Goal: Information Seeking & Learning: Learn about a topic

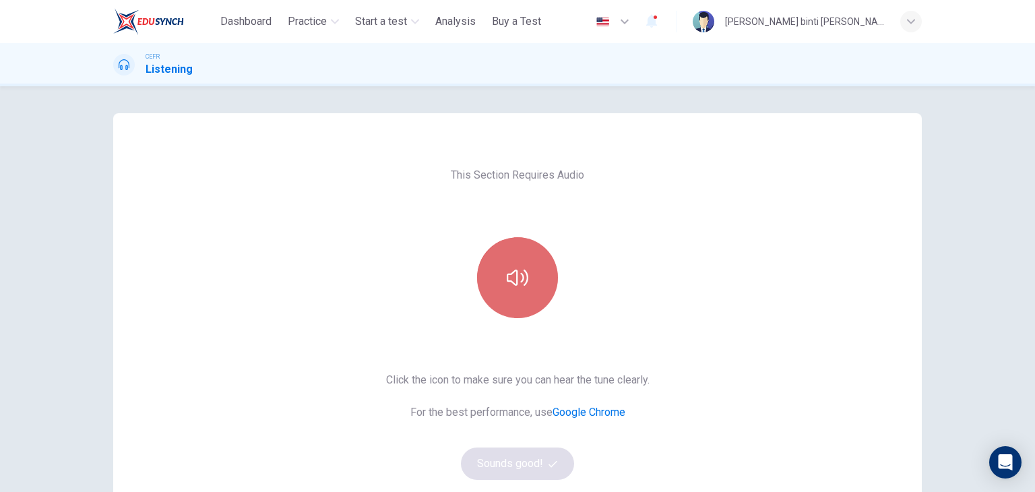
click at [515, 311] on button "button" at bounding box center [517, 277] width 81 height 81
click at [514, 286] on icon "button" at bounding box center [518, 278] width 22 height 22
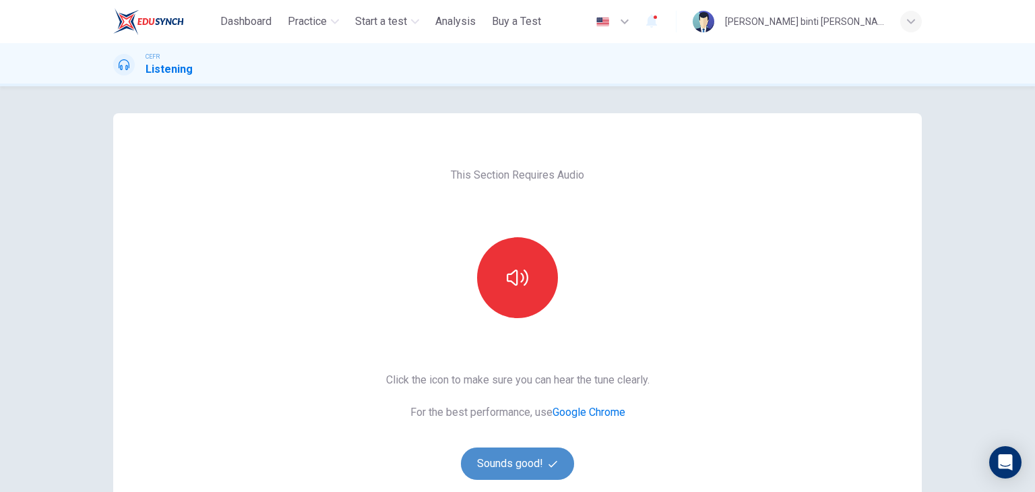
click at [499, 455] on button "Sounds good!" at bounding box center [517, 463] width 113 height 32
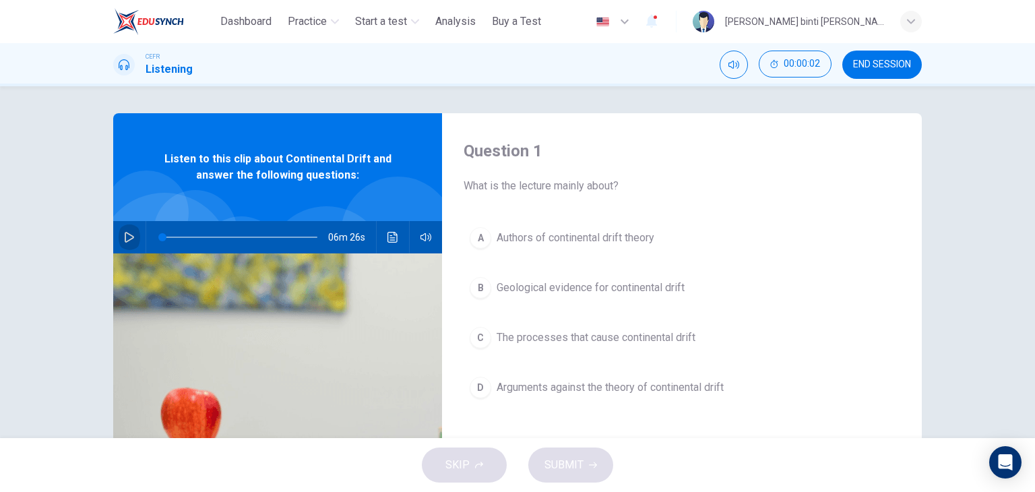
click at [125, 224] on button "button" at bounding box center [130, 237] width 22 height 32
type input "*"
drag, startPoint x: 165, startPoint y: 240, endPoint x: 121, endPoint y: 239, distance: 43.8
click at [121, 239] on div "06m 26s" at bounding box center [277, 237] width 329 height 32
click at [387, 241] on icon "Click to see the audio transcription" at bounding box center [392, 237] width 10 height 11
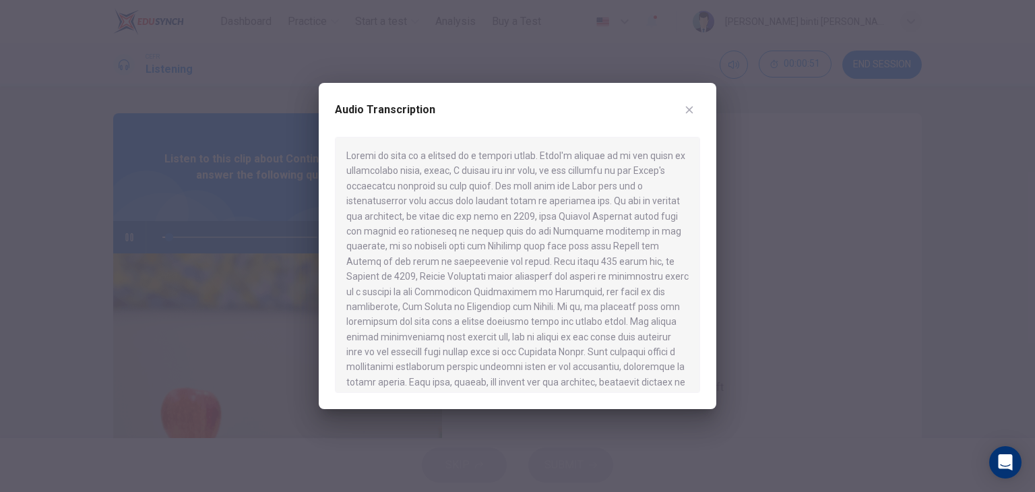
click at [786, 230] on div at bounding box center [517, 246] width 1035 height 492
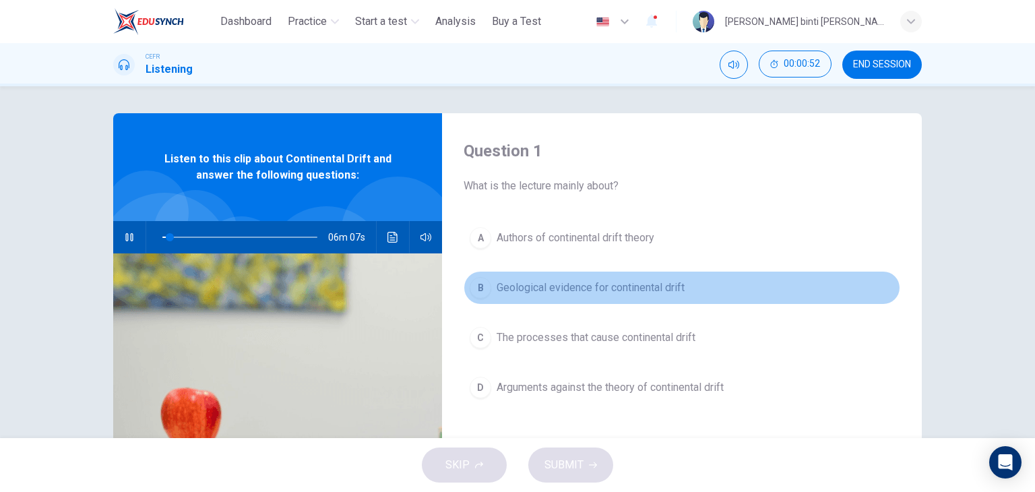
click at [588, 286] on span "Geological evidence for continental drift" at bounding box center [591, 288] width 188 height 16
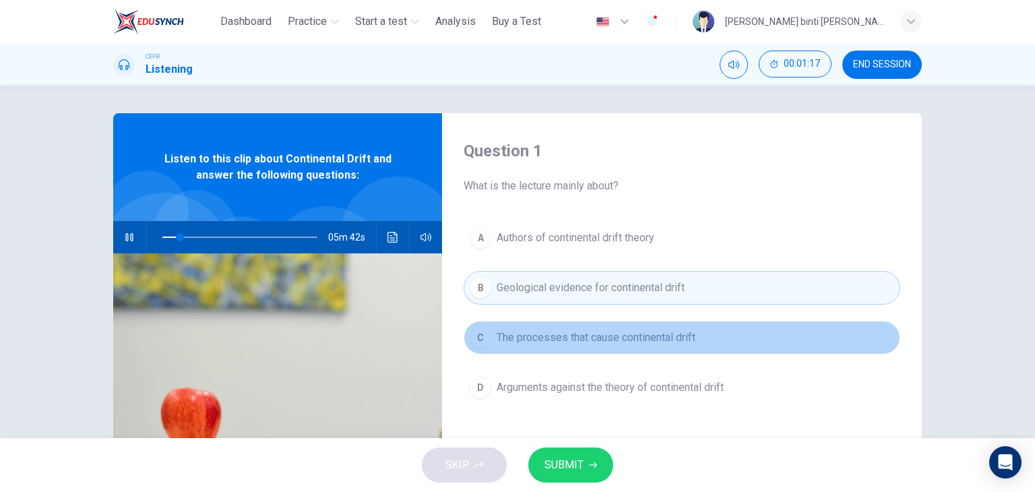
click at [570, 342] on span "The processes that cause continental drift" at bounding box center [596, 337] width 199 height 16
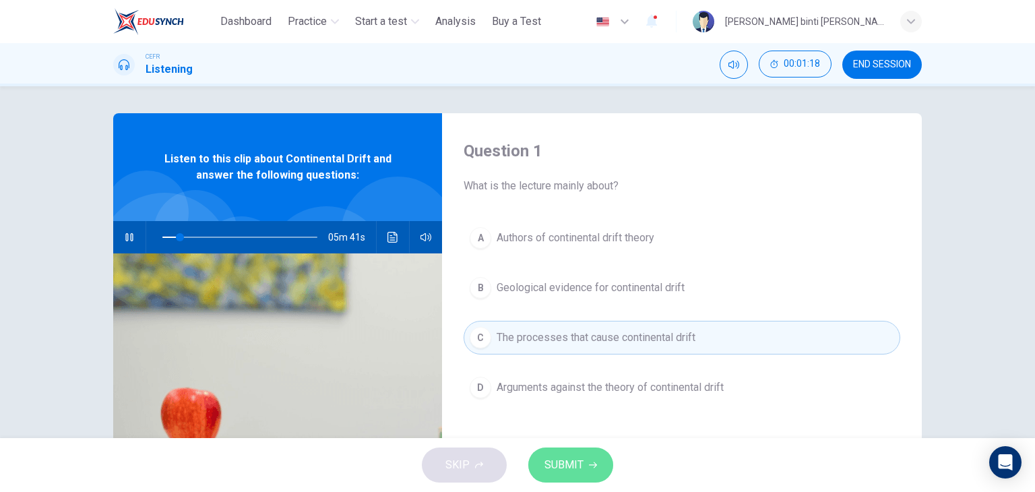
click at [574, 458] on span "SUBMIT" at bounding box center [563, 464] width 39 height 19
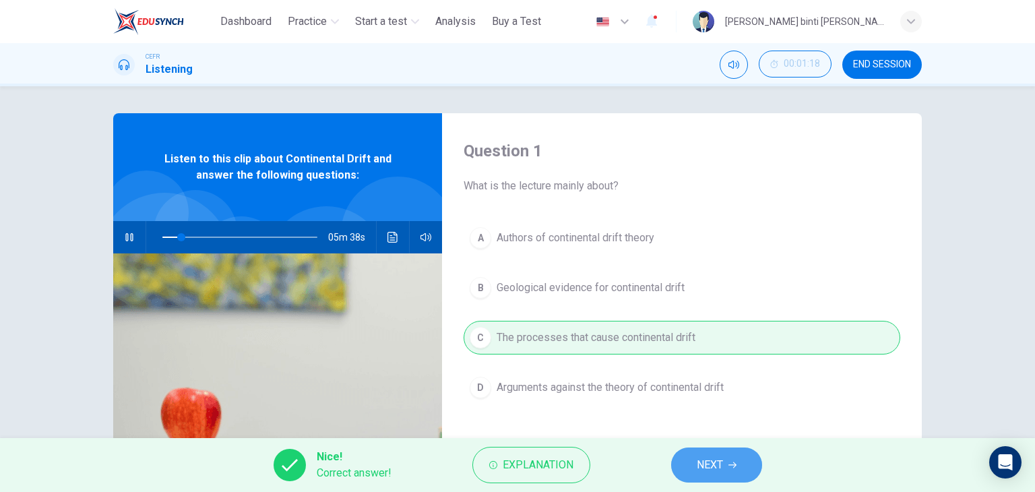
click at [693, 474] on button "NEXT" at bounding box center [716, 464] width 91 height 35
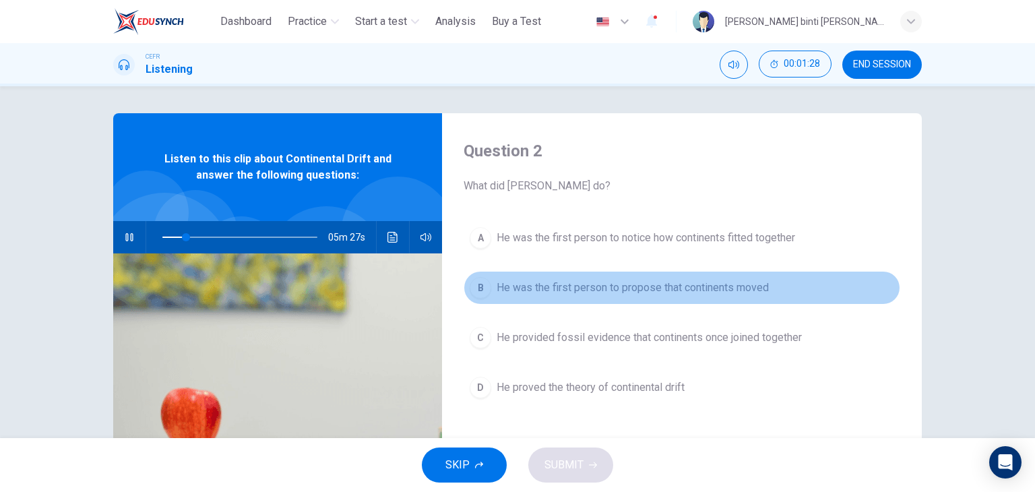
click at [612, 295] on button "B He was the first person to propose that continents moved" at bounding box center [682, 288] width 437 height 34
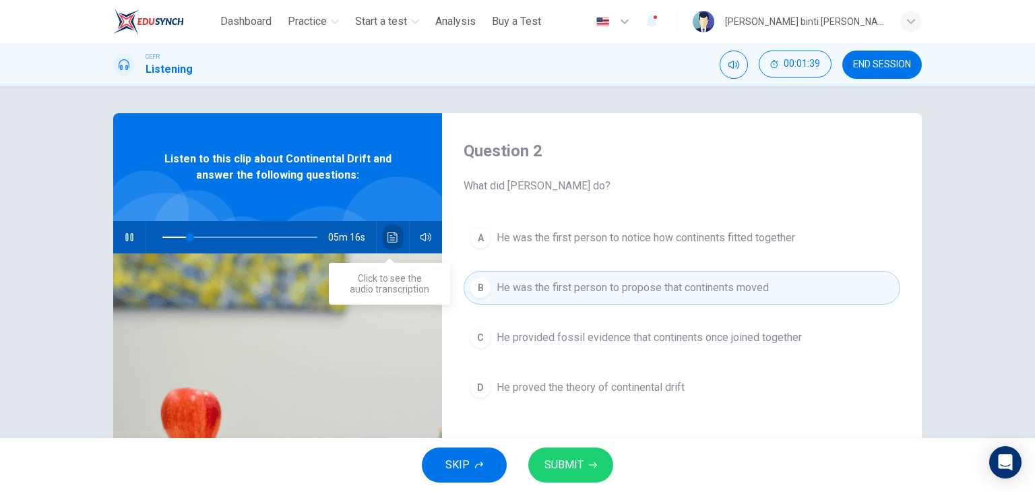
click at [387, 247] on button "Click to see the audio transcription" at bounding box center [393, 237] width 22 height 32
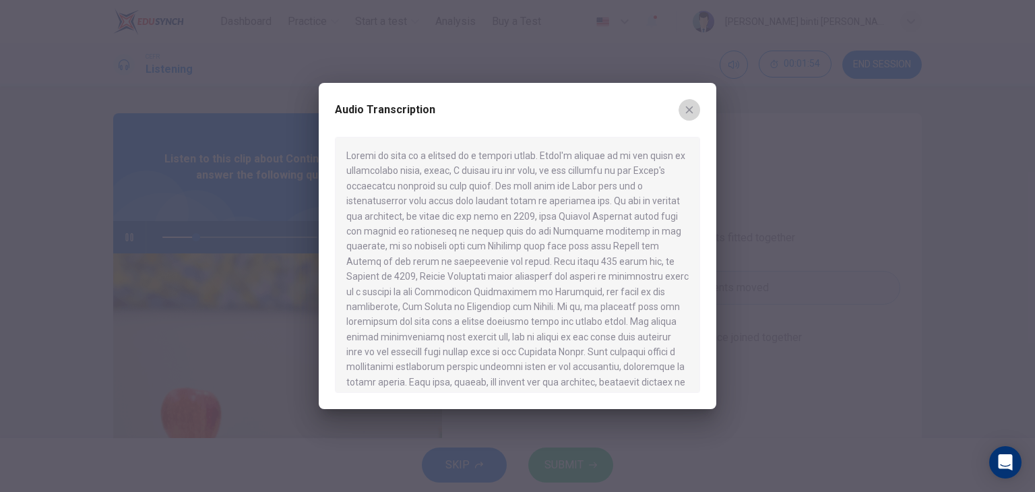
click at [685, 117] on button "button" at bounding box center [690, 110] width 22 height 22
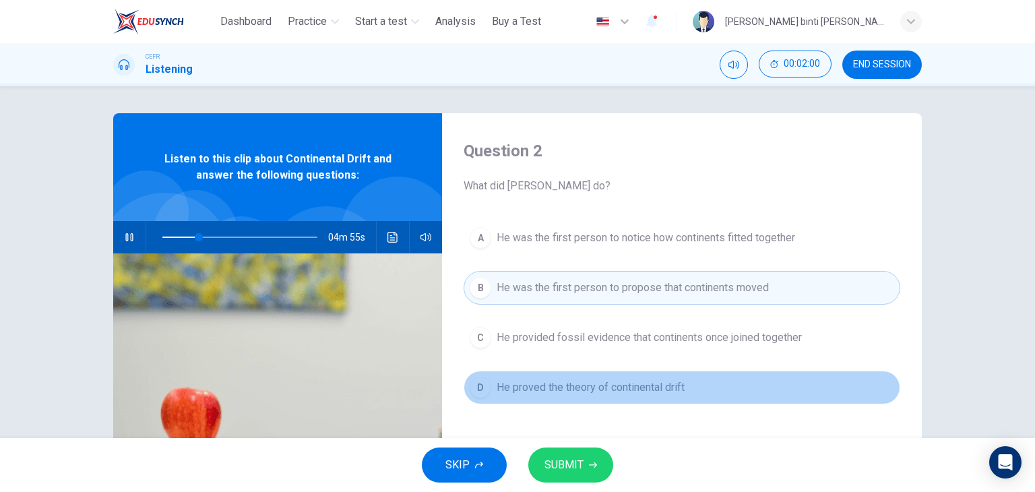
click at [595, 389] on span "He proved the theory of continental drift" at bounding box center [591, 387] width 188 height 16
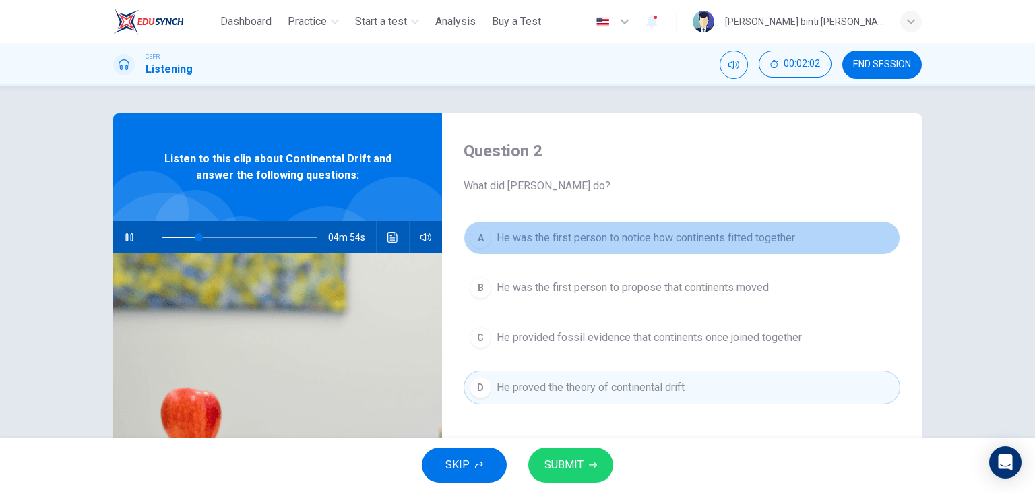
click at [559, 241] on span "He was the first person to notice how continents fitted together" at bounding box center [646, 238] width 298 height 16
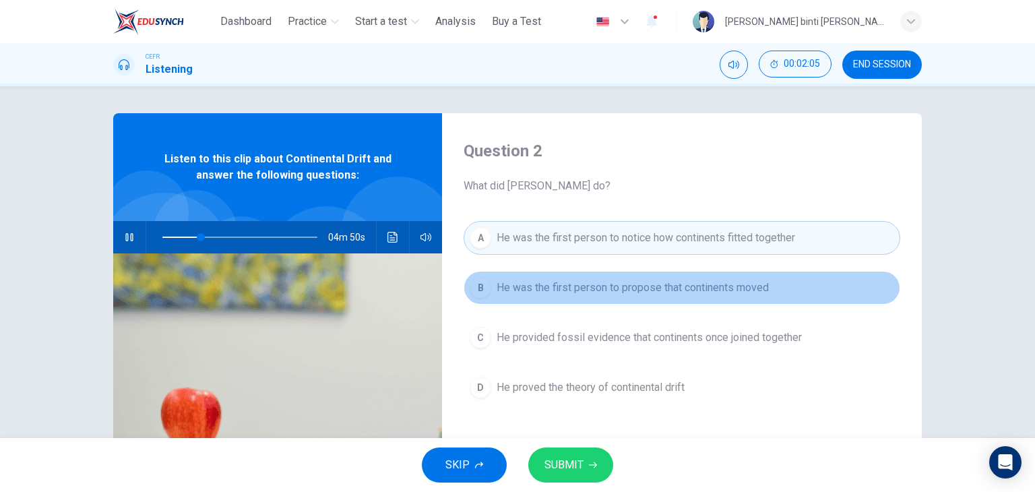
click at [504, 296] on button "B He was the first person to propose that continents moved" at bounding box center [682, 288] width 437 height 34
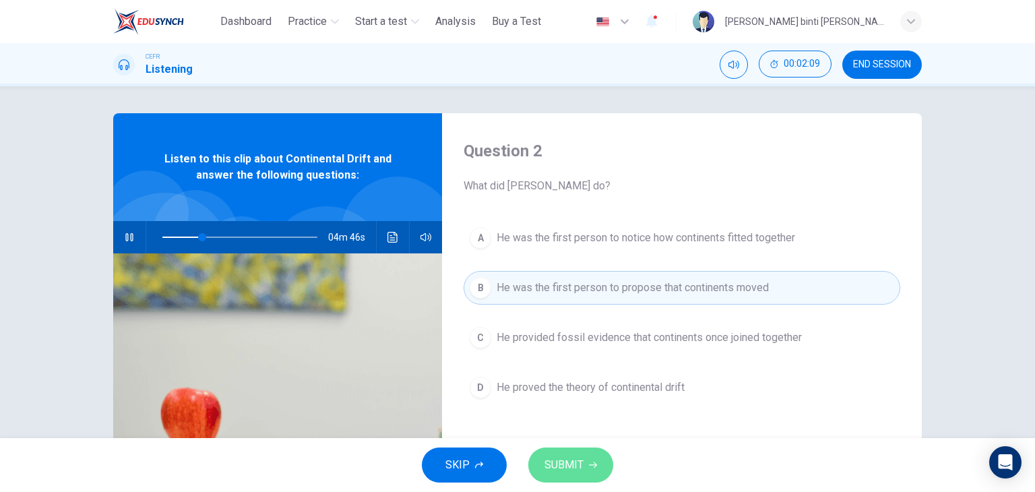
click at [578, 456] on span "SUBMIT" at bounding box center [563, 464] width 39 height 19
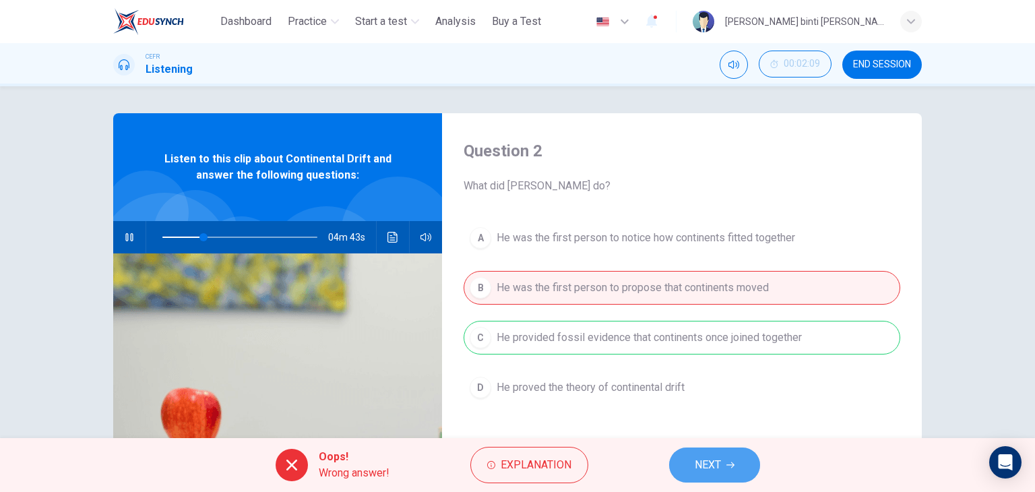
click at [709, 459] on span "NEXT" at bounding box center [708, 464] width 26 height 19
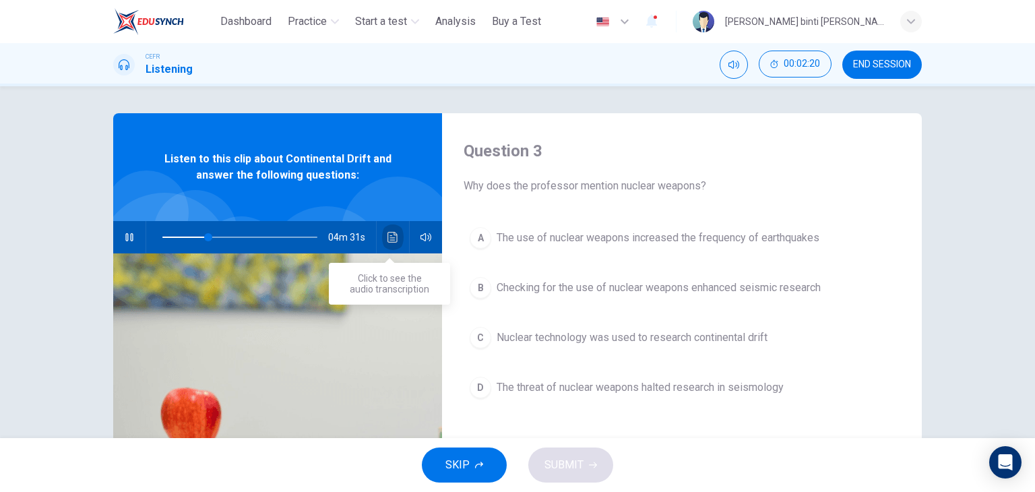
click at [382, 234] on button "Click to see the audio transcription" at bounding box center [393, 237] width 22 height 32
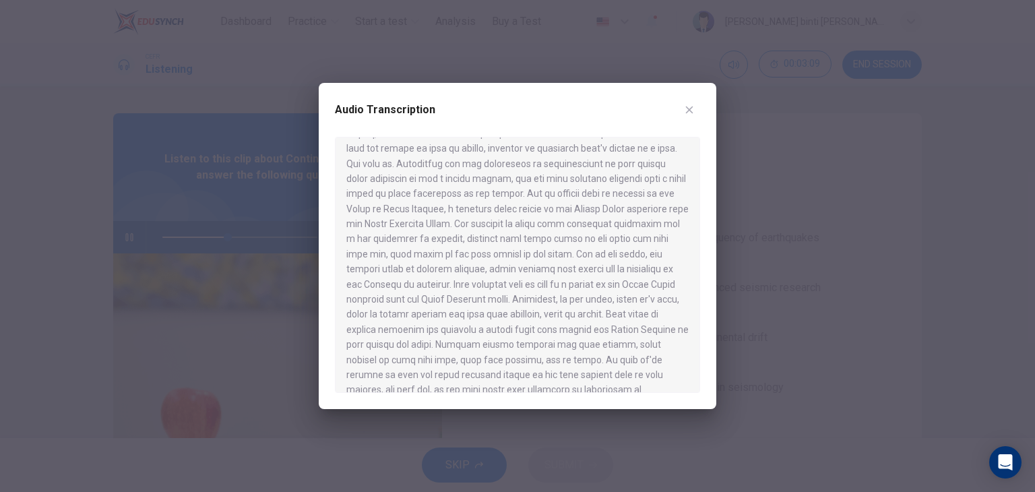
scroll to position [778, 0]
click at [814, 219] on div at bounding box center [517, 246] width 1035 height 492
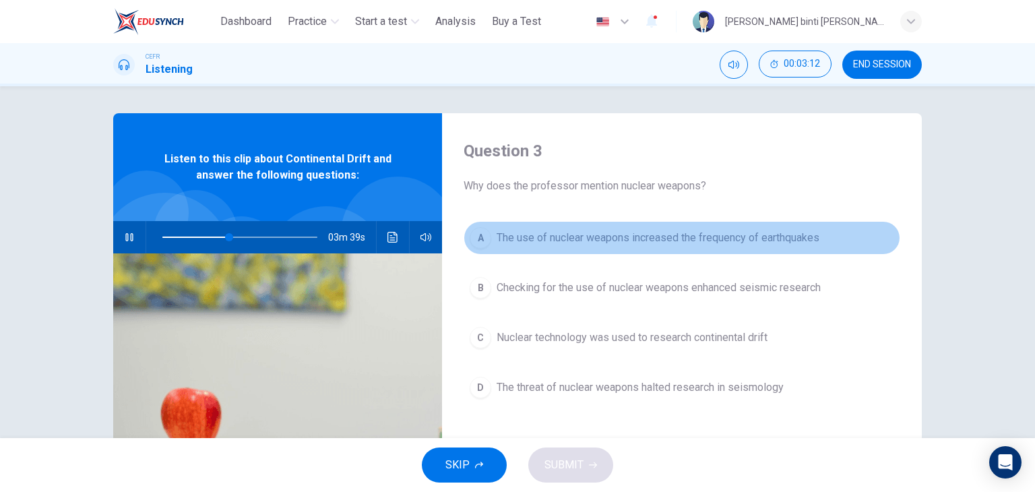
click at [582, 245] on span "The use of nuclear weapons increased the frequency of earthquakes" at bounding box center [658, 238] width 323 height 16
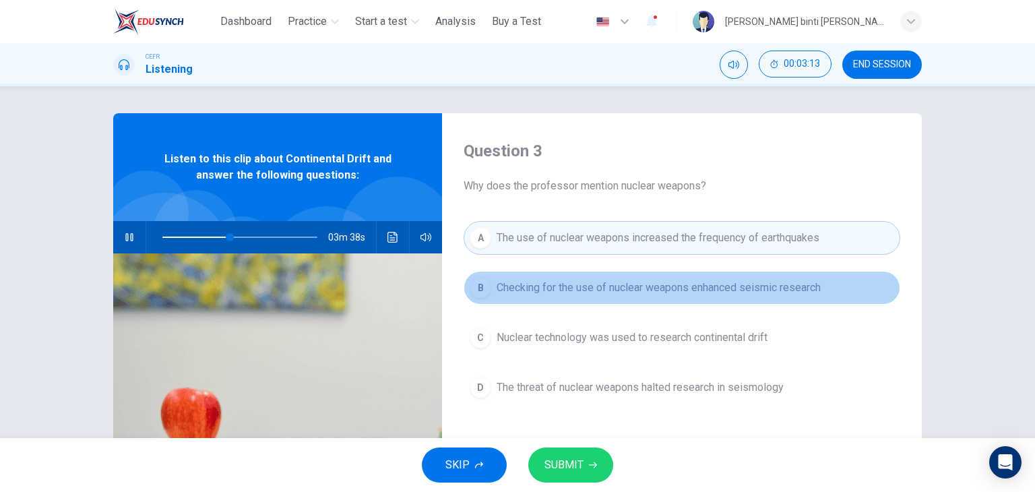
click at [567, 292] on span "Checking for the use of nuclear weapons enhanced seismic research" at bounding box center [659, 288] width 324 height 16
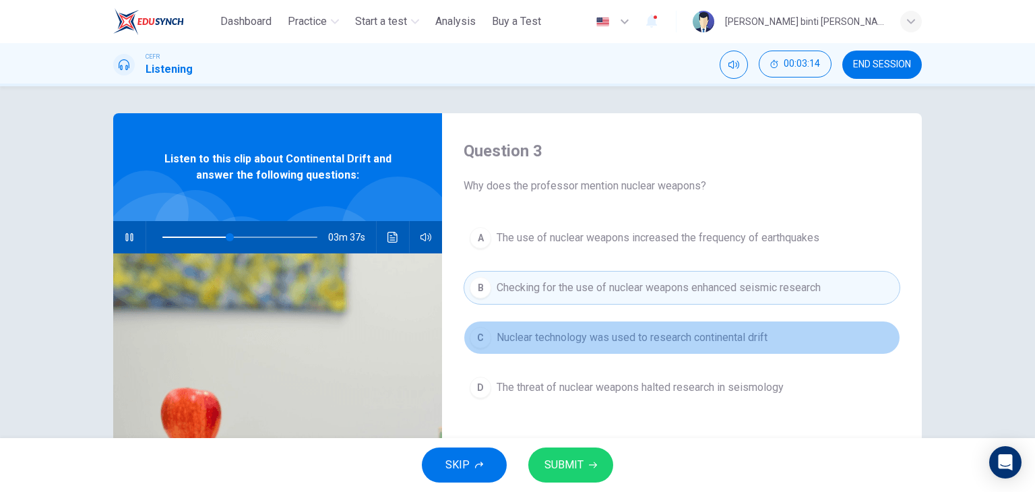
click at [563, 327] on button "C Nuclear technology was used to research continental drift" at bounding box center [682, 338] width 437 height 34
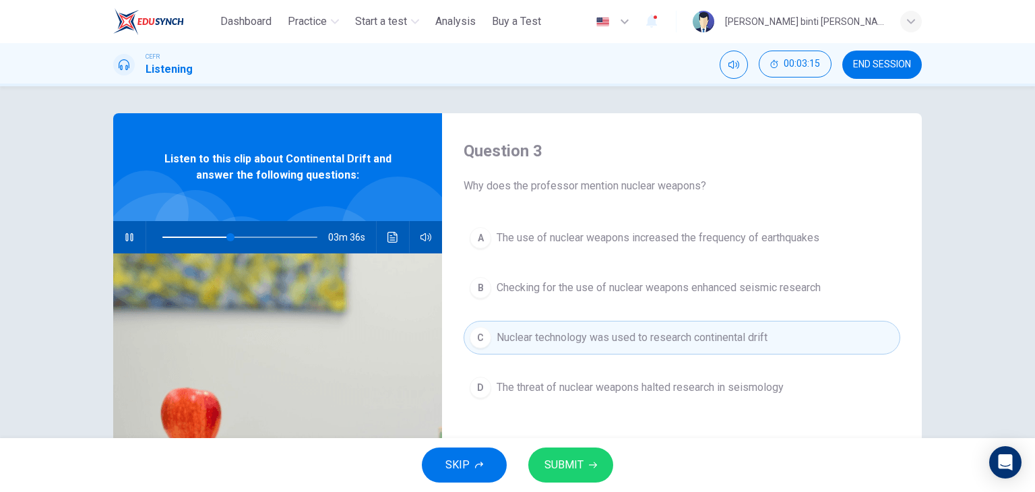
click at [555, 395] on button "D The threat of nuclear weapons halted research in seismology" at bounding box center [682, 388] width 437 height 34
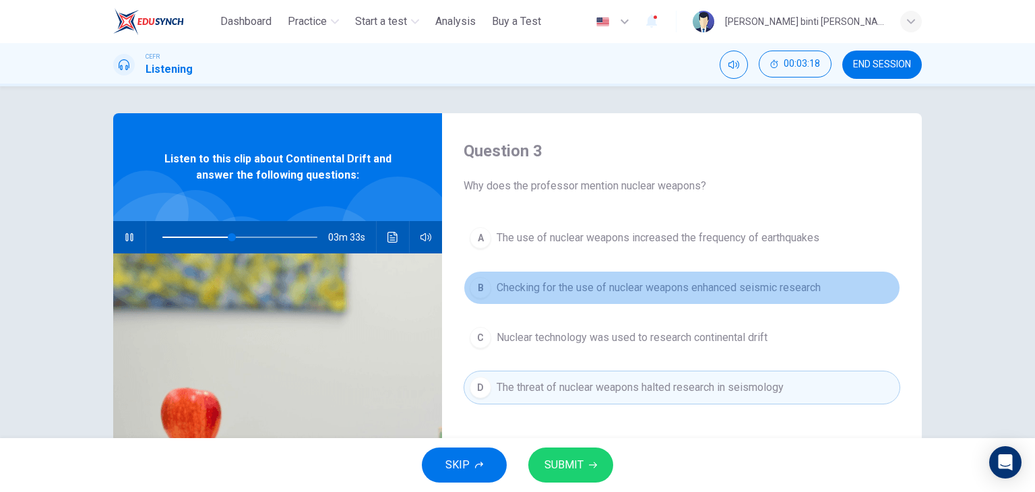
click at [532, 300] on button "B Checking for the use of nuclear weapons enhanced seismic research" at bounding box center [682, 288] width 437 height 34
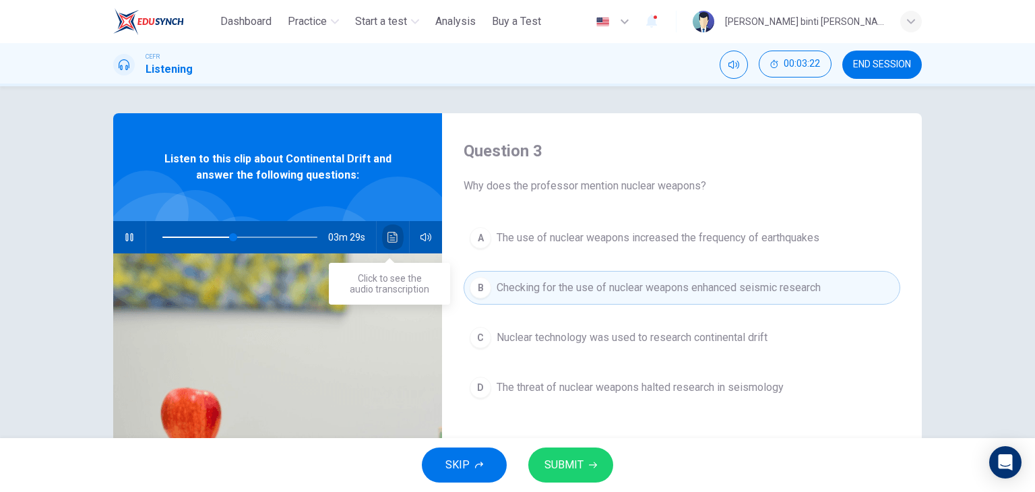
click at [394, 239] on icon "Click to see the audio transcription" at bounding box center [392, 237] width 11 height 11
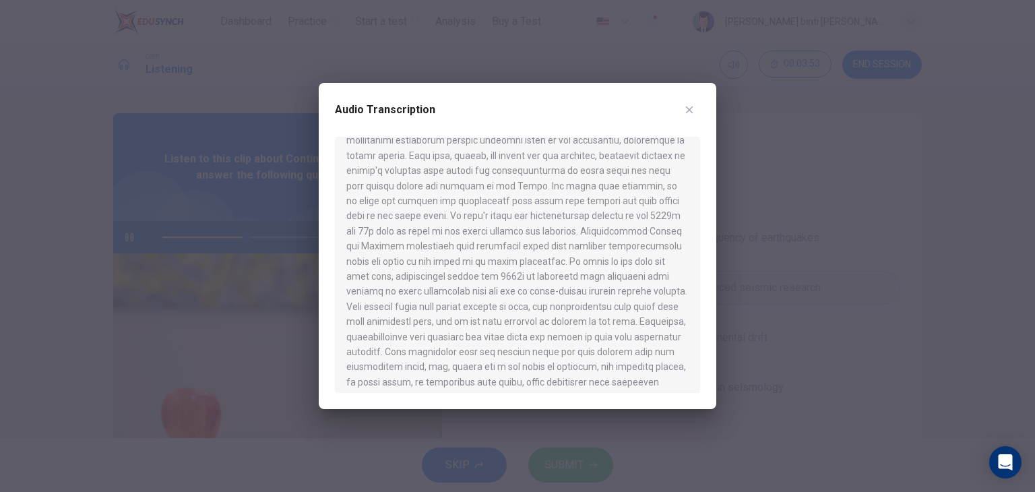
scroll to position [226, 0]
click at [685, 114] on icon "button" at bounding box center [689, 109] width 11 height 11
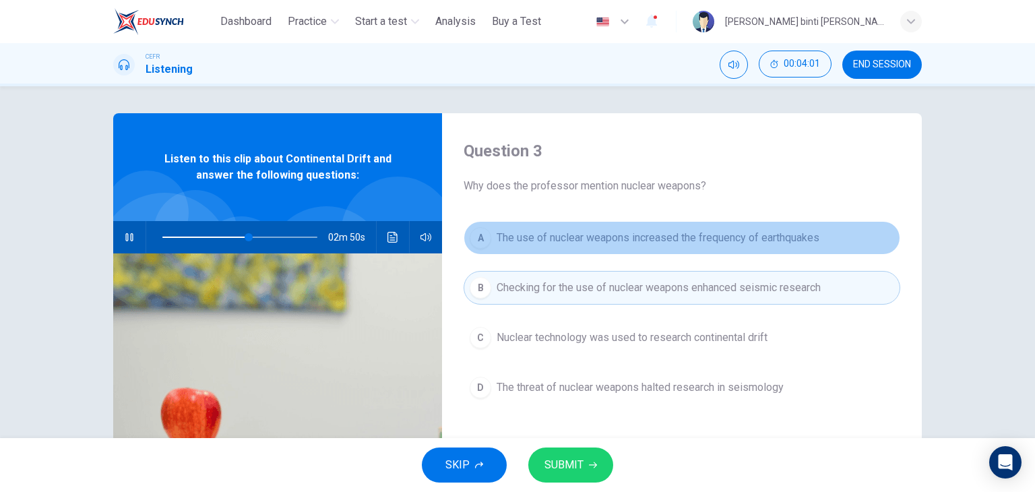
click at [596, 227] on button "A The use of nuclear weapons increased the frequency of earthquakes" at bounding box center [682, 238] width 437 height 34
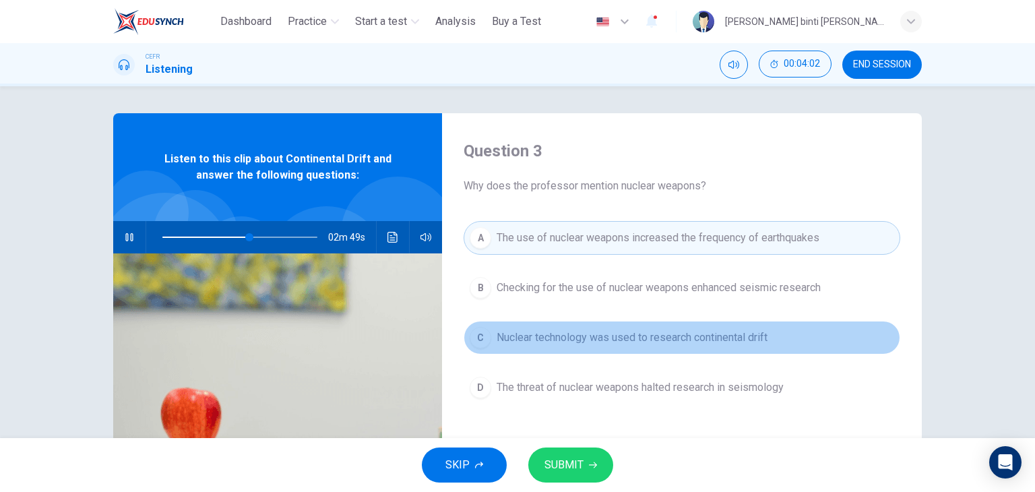
click at [596, 346] on button "C Nuclear technology was used to research continental drift" at bounding box center [682, 338] width 437 height 34
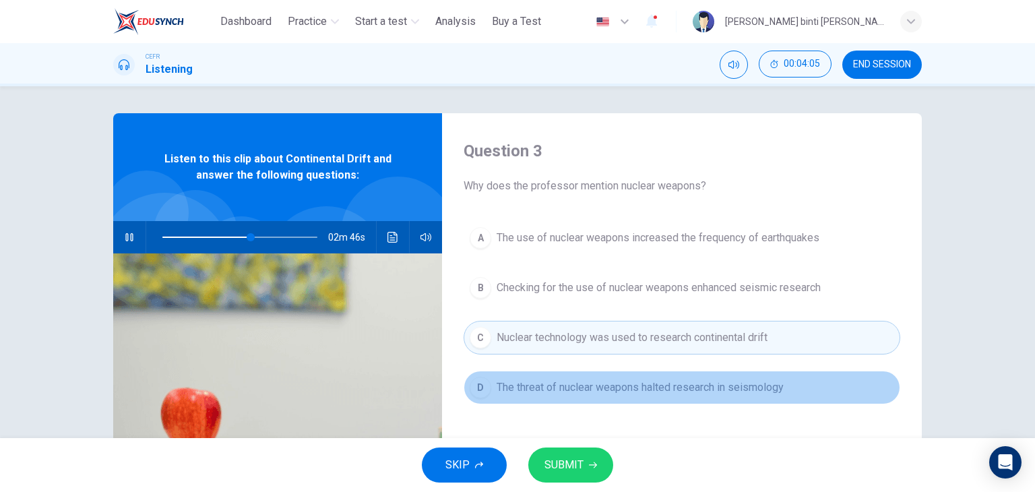
click at [568, 380] on span "The threat of nuclear weapons halted research in seismology" at bounding box center [640, 387] width 287 height 16
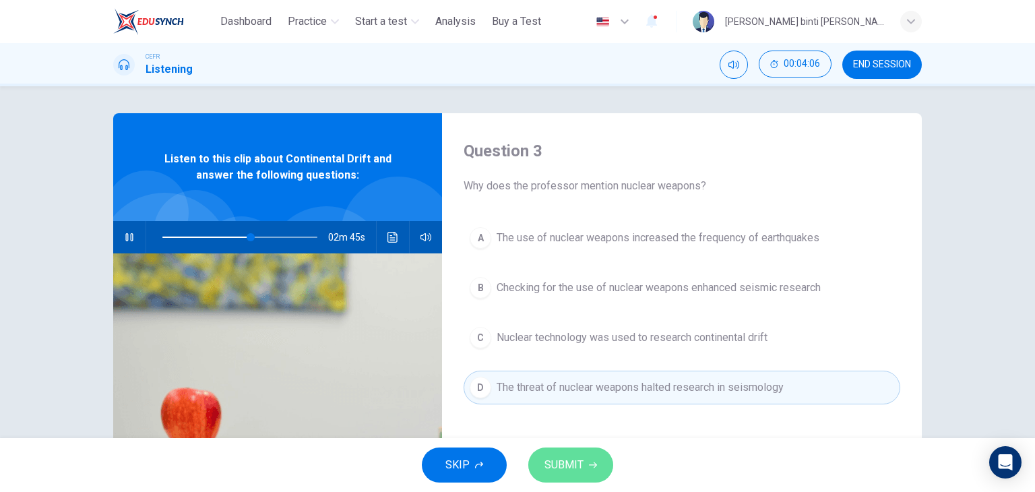
click at [561, 449] on button "SUBMIT" at bounding box center [570, 464] width 85 height 35
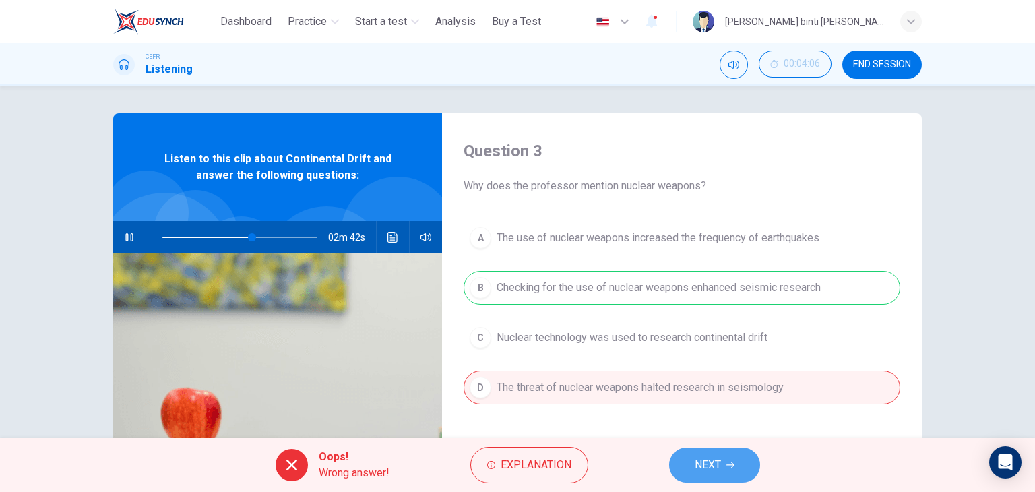
click at [712, 453] on button "NEXT" at bounding box center [714, 464] width 91 height 35
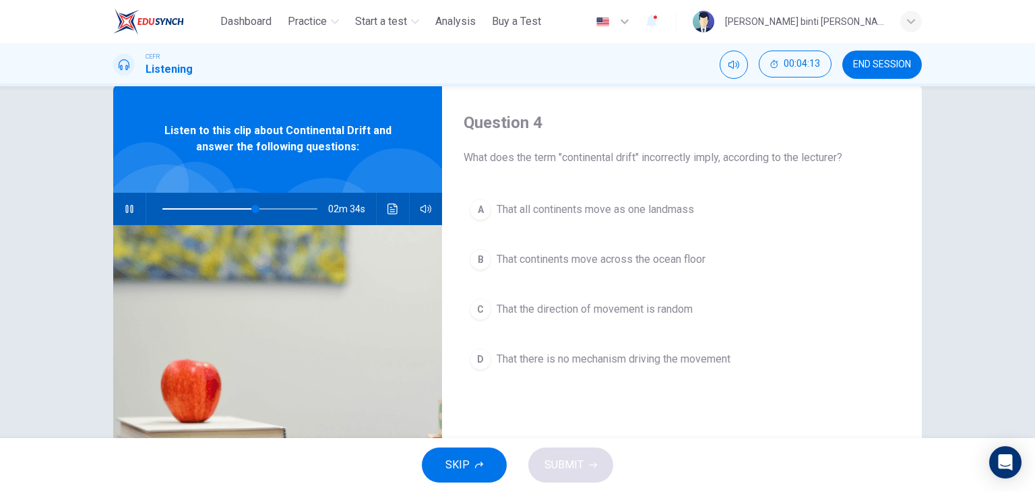
scroll to position [30, 0]
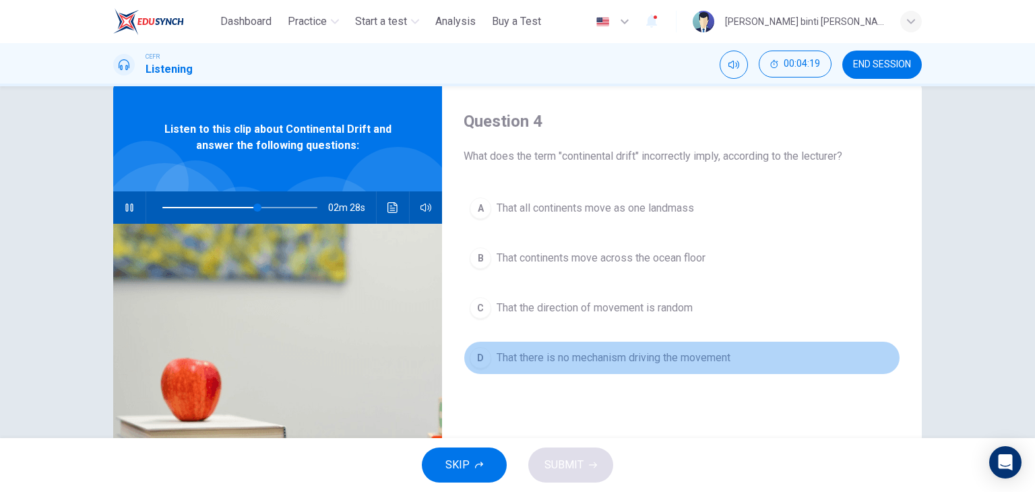
click at [685, 353] on span "That there is no mechanism driving the movement" at bounding box center [614, 358] width 234 height 16
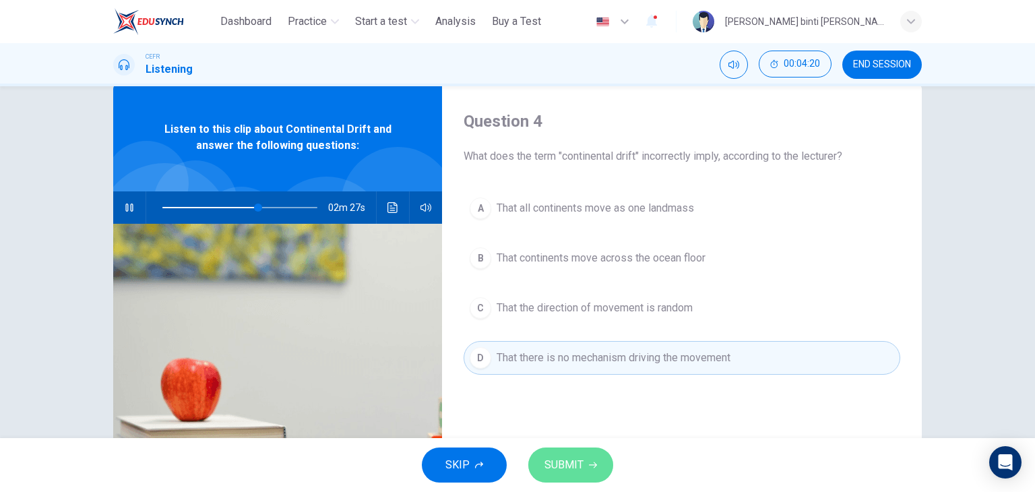
click at [561, 467] on span "SUBMIT" at bounding box center [563, 464] width 39 height 19
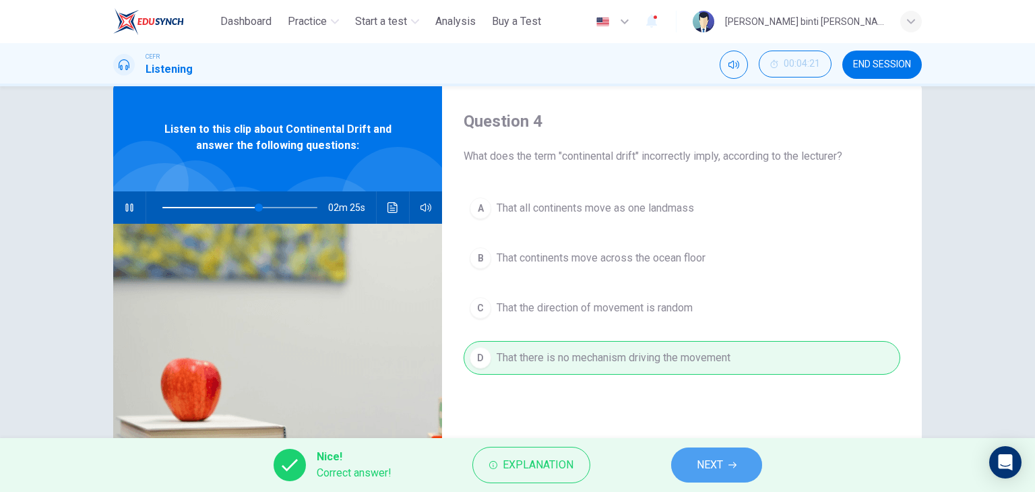
click at [722, 470] on span "NEXT" at bounding box center [710, 464] width 26 height 19
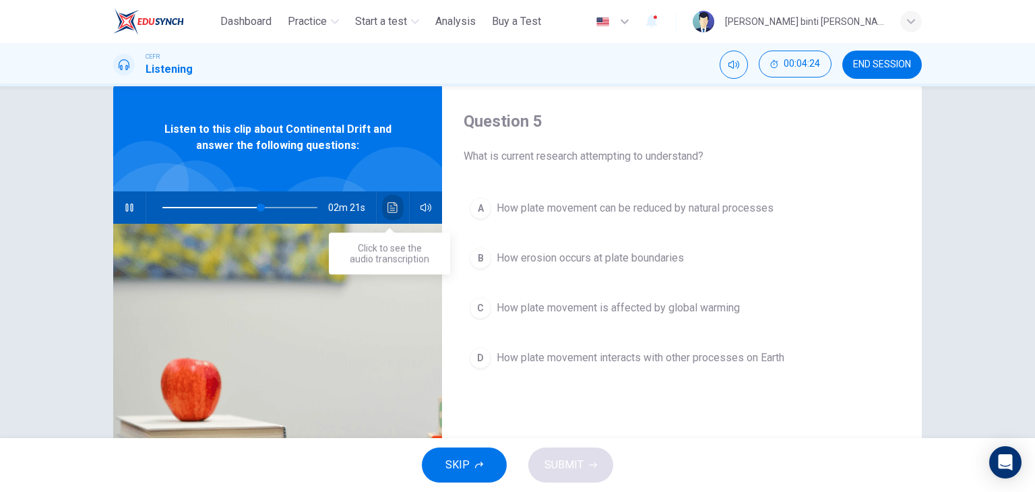
click at [388, 205] on icon "Click to see the audio transcription" at bounding box center [392, 207] width 10 height 11
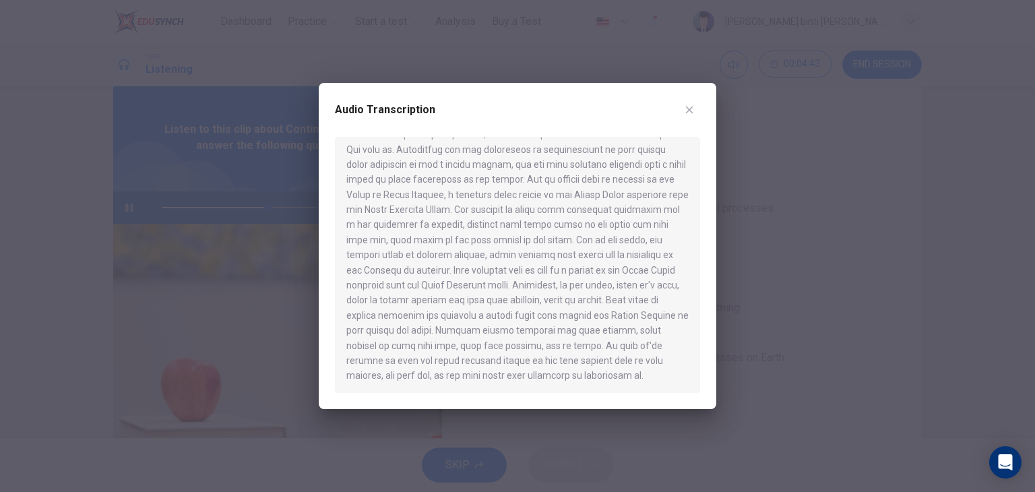
scroll to position [760, 0]
click at [689, 115] on button "button" at bounding box center [690, 110] width 22 height 22
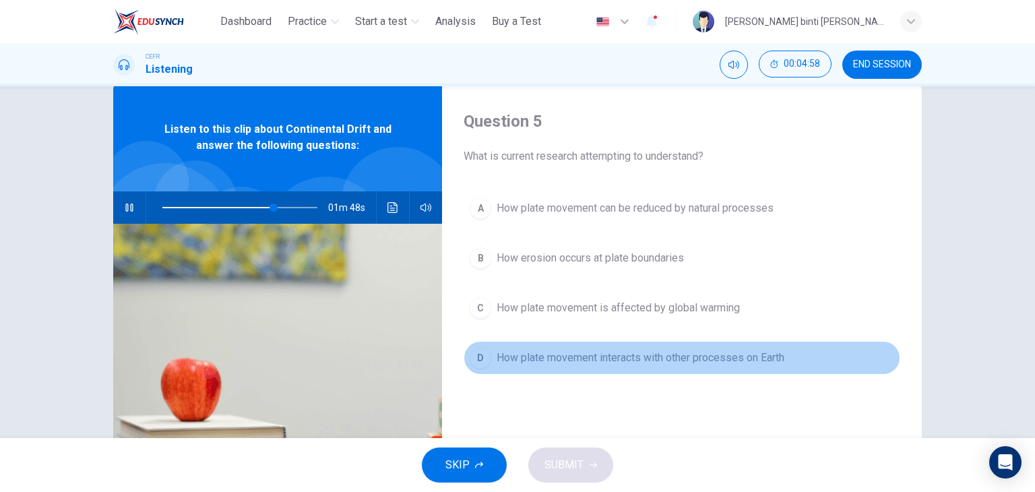
click at [600, 360] on span "How plate movement interacts with other processes on Earth" at bounding box center [641, 358] width 288 height 16
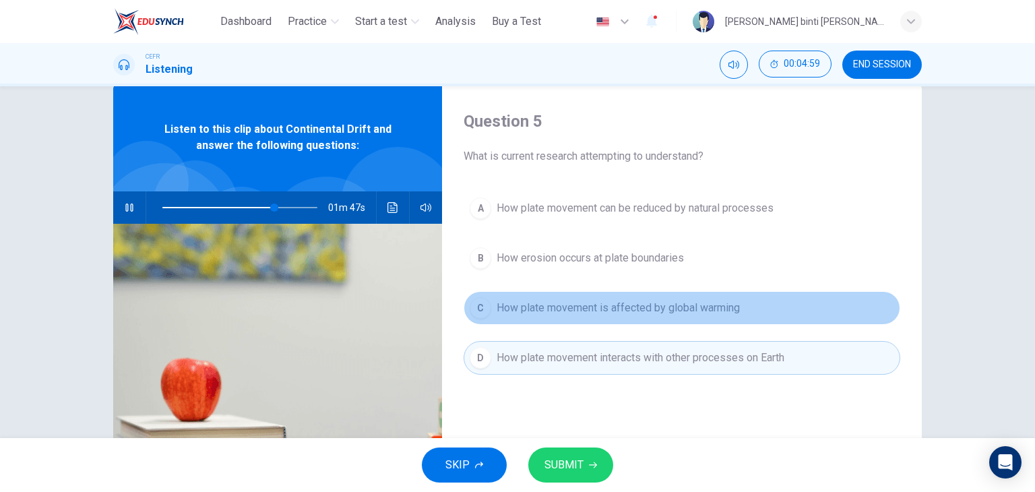
click at [553, 293] on button "C How plate movement is affected by global warming" at bounding box center [682, 308] width 437 height 34
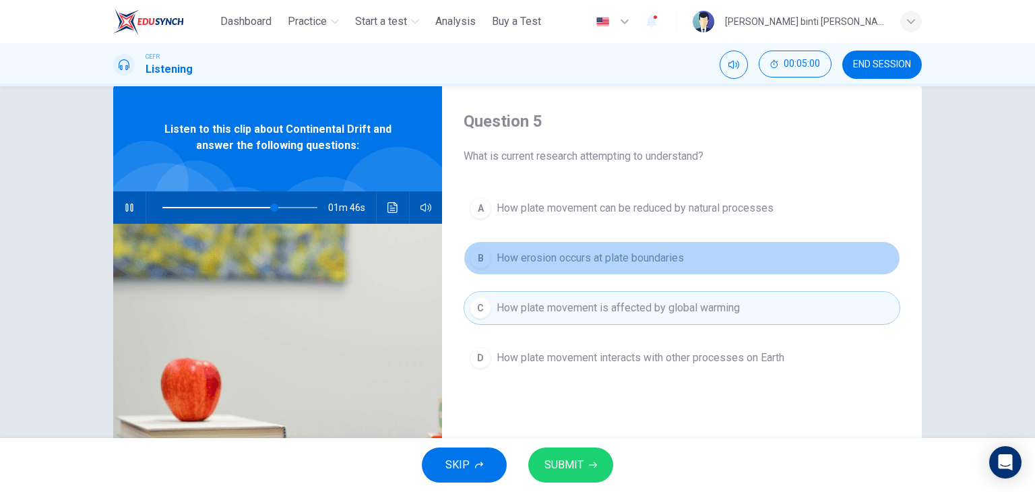
click at [550, 265] on button "B How erosion occurs at plate boundaries" at bounding box center [682, 258] width 437 height 34
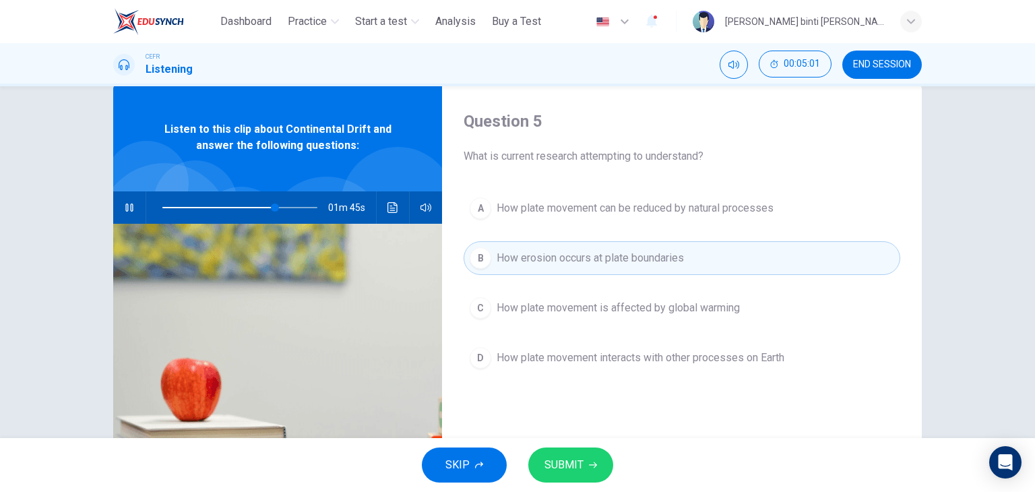
click at [533, 218] on button "A How plate movement can be reduced by natural processes" at bounding box center [682, 208] width 437 height 34
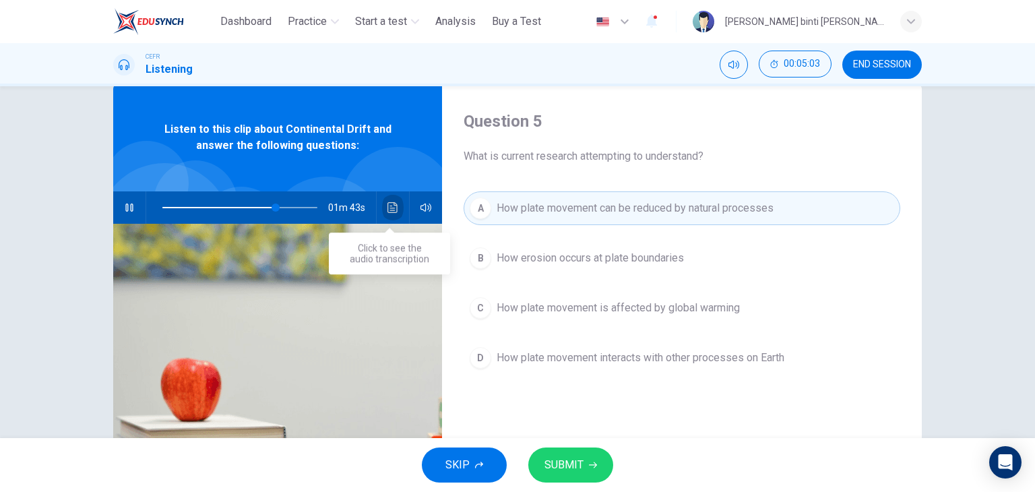
click at [389, 208] on icon "Click to see the audio transcription" at bounding box center [392, 207] width 10 height 11
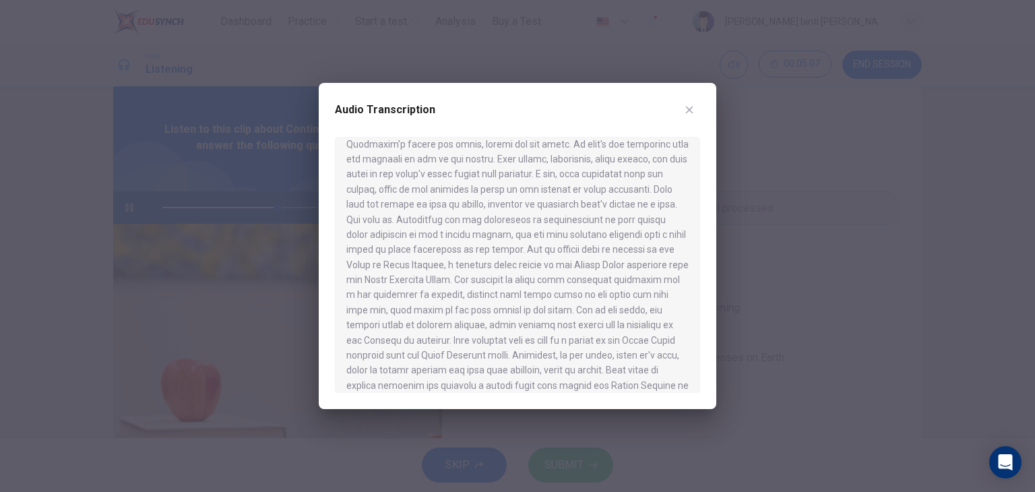
scroll to position [778, 0]
type input "*"
click at [695, 104] on button "button" at bounding box center [690, 110] width 22 height 22
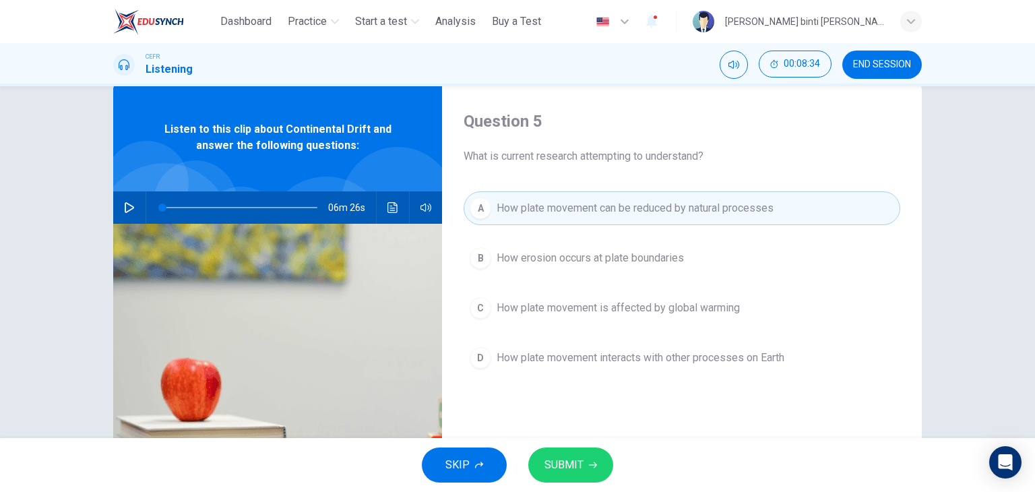
click at [608, 230] on div "A How plate movement can be reduced by natural processes B How erosion occurs a…" at bounding box center [682, 296] width 437 height 210
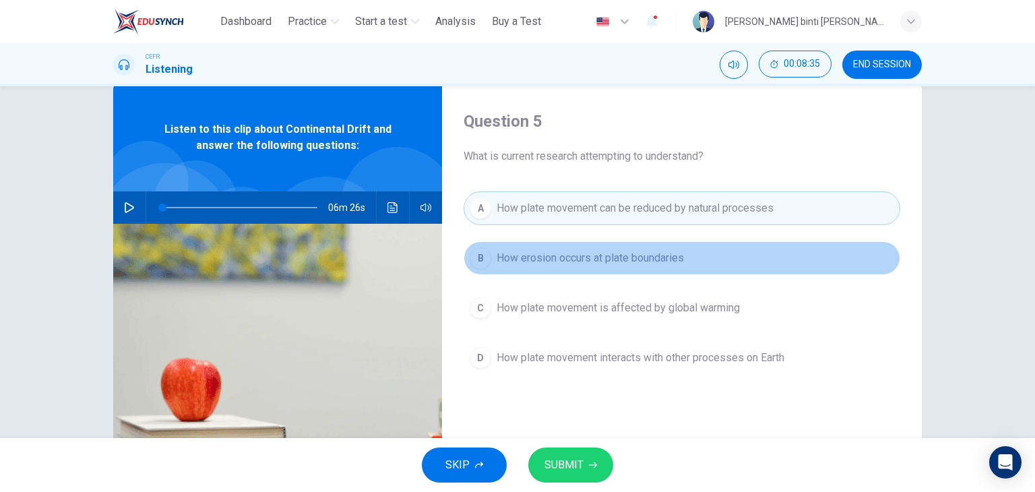
click at [601, 255] on span "How erosion occurs at plate boundaries" at bounding box center [590, 258] width 187 height 16
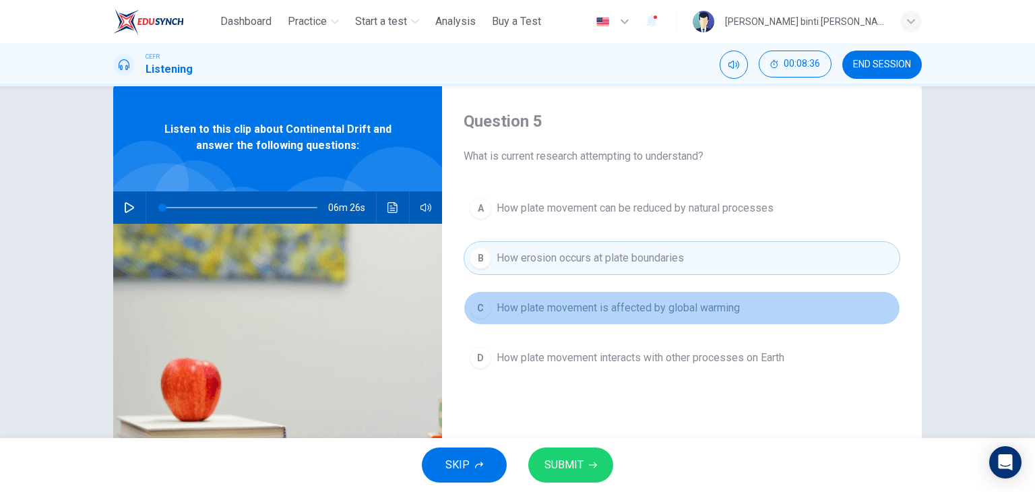
click at [598, 317] on button "C How plate movement is affected by global warming" at bounding box center [682, 308] width 437 height 34
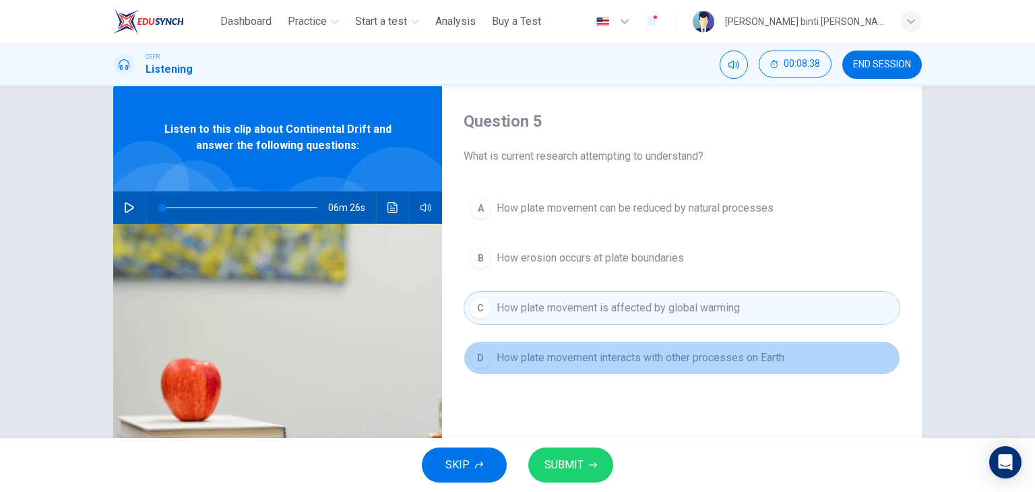
click at [577, 358] on span "How plate movement interacts with other processes on Earth" at bounding box center [641, 358] width 288 height 16
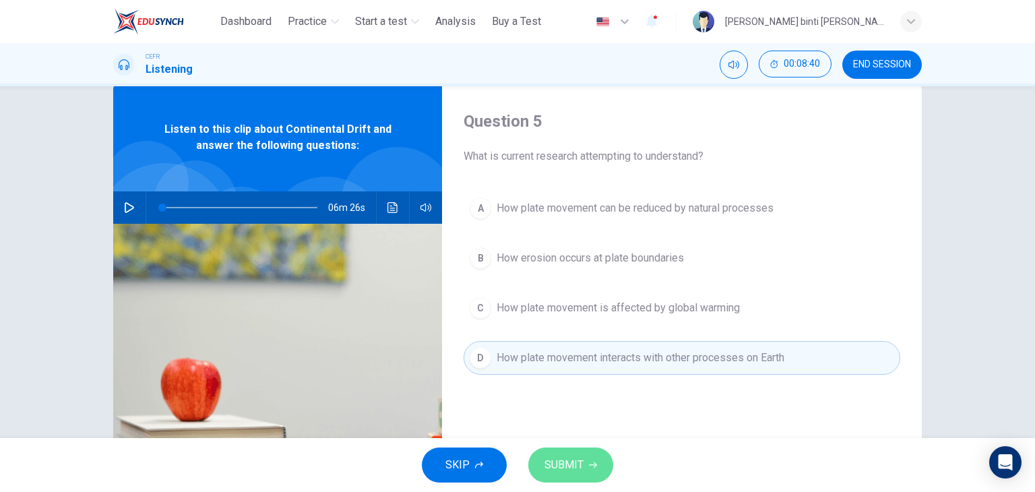
click at [576, 453] on button "SUBMIT" at bounding box center [570, 464] width 85 height 35
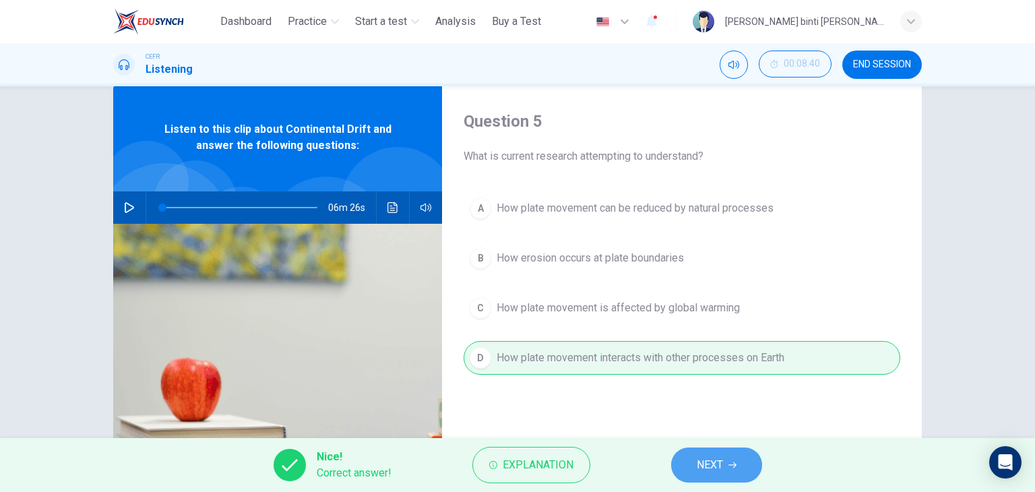
click at [722, 464] on span "NEXT" at bounding box center [710, 464] width 26 height 19
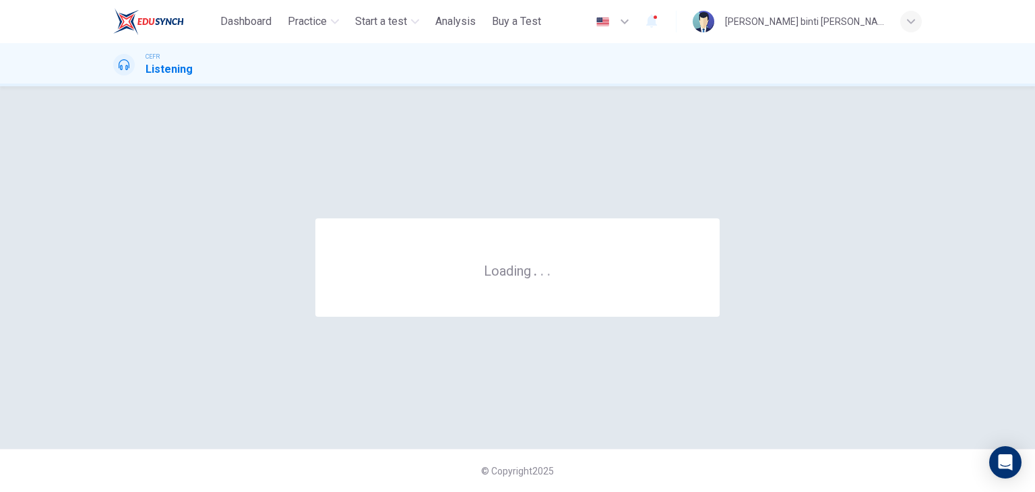
scroll to position [0, 0]
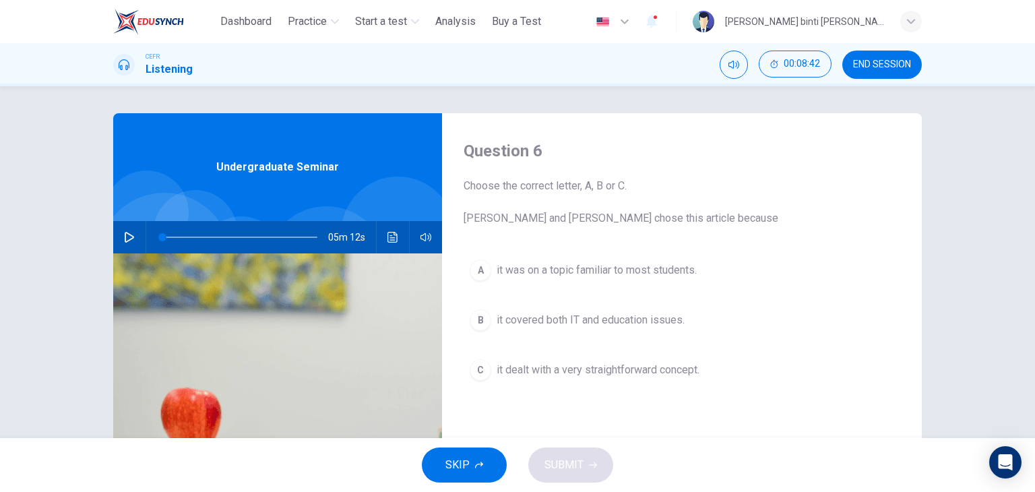
click at [896, 63] on span "END SESSION" at bounding box center [882, 64] width 58 height 11
